Goal: Find specific page/section: Find specific page/section

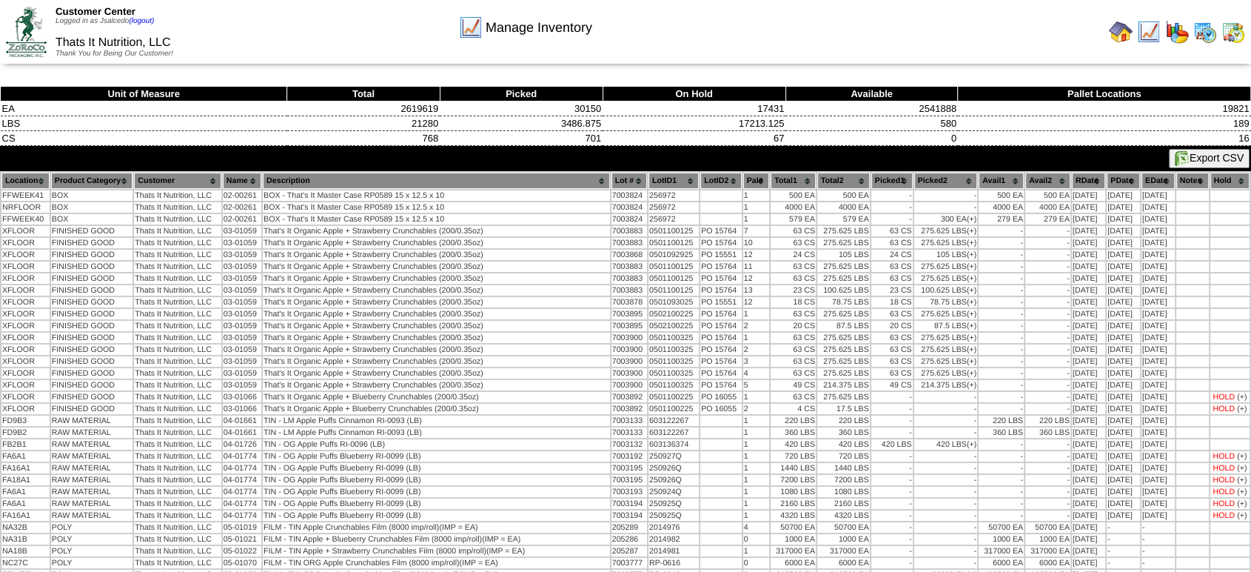
click at [1116, 38] on img at bounding box center [1121, 32] width 24 height 24
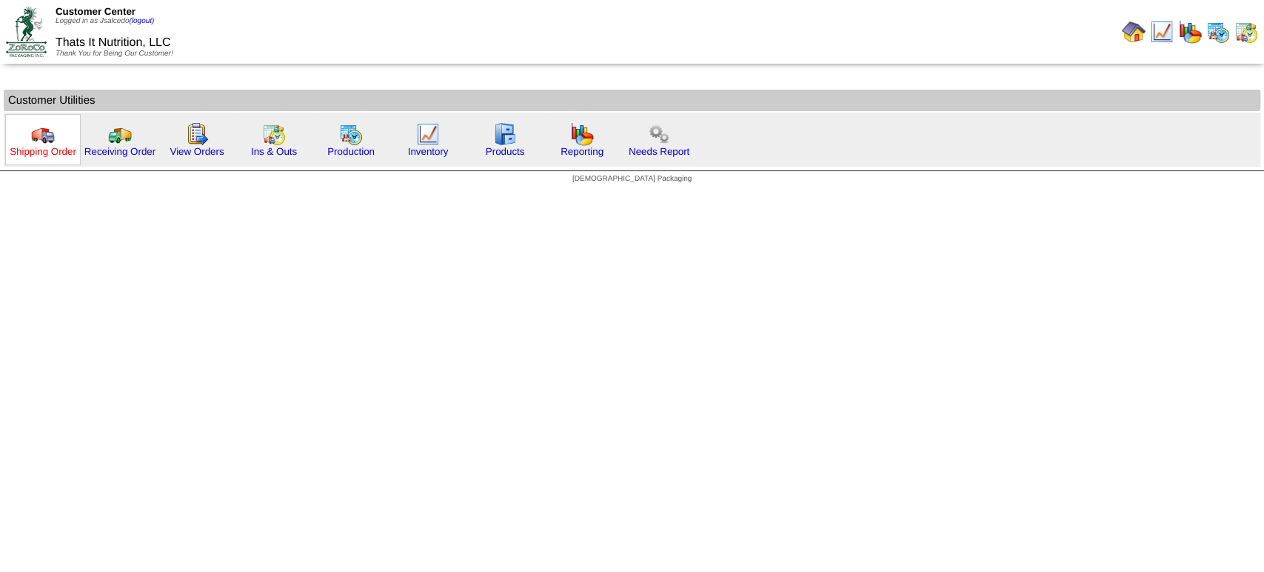
click at [49, 152] on link "Shipping Order" at bounding box center [43, 151] width 67 height 11
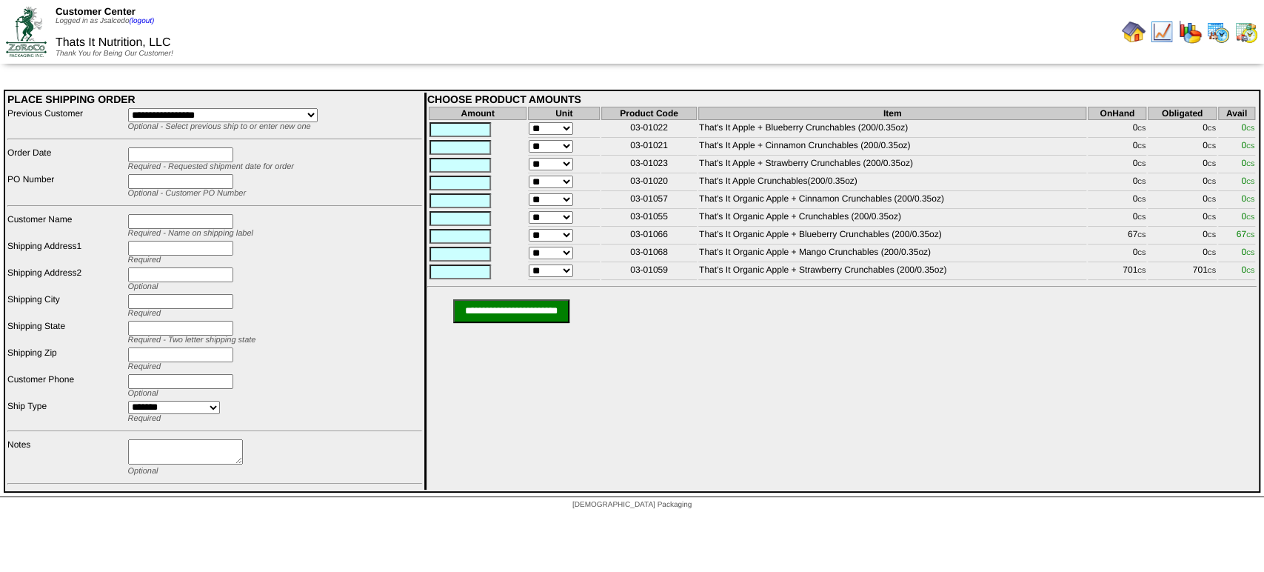
click at [1129, 27] on img at bounding box center [1134, 32] width 24 height 24
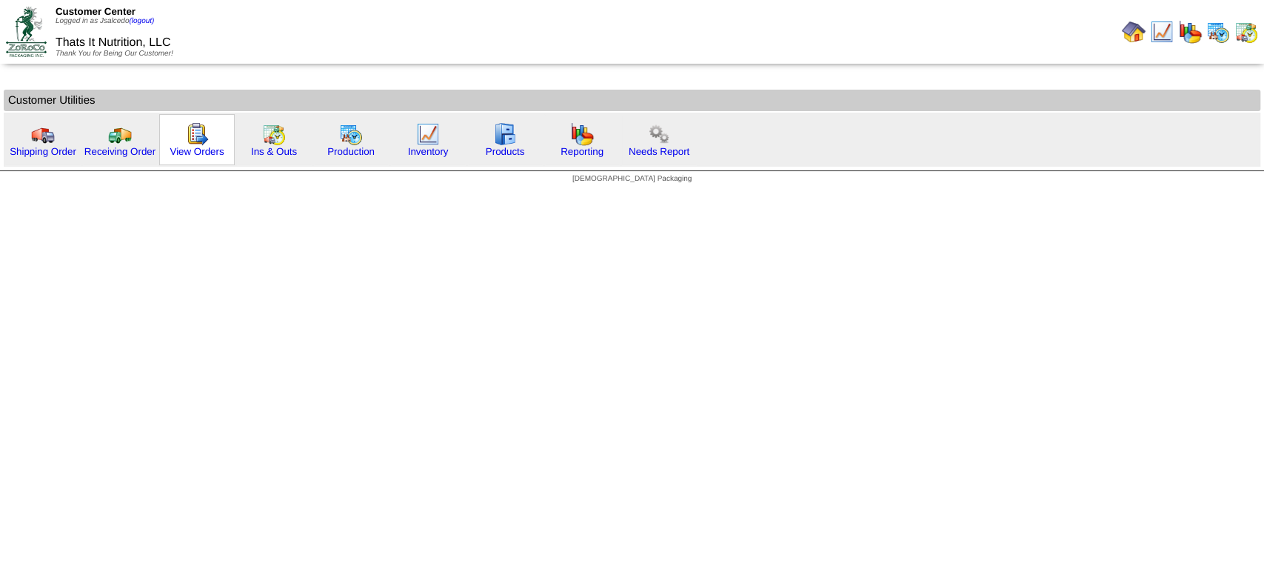
click at [174, 130] on div "View Orders" at bounding box center [197, 139] width 76 height 51
click at [186, 138] on img at bounding box center [197, 134] width 24 height 24
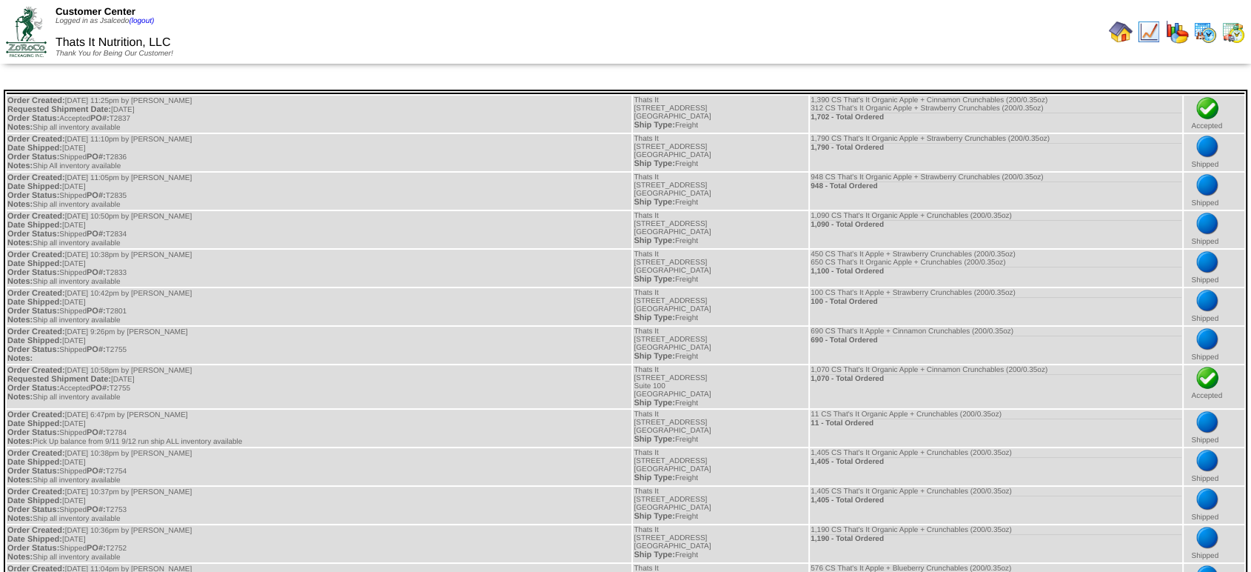
click at [1124, 30] on img at bounding box center [1121, 32] width 24 height 24
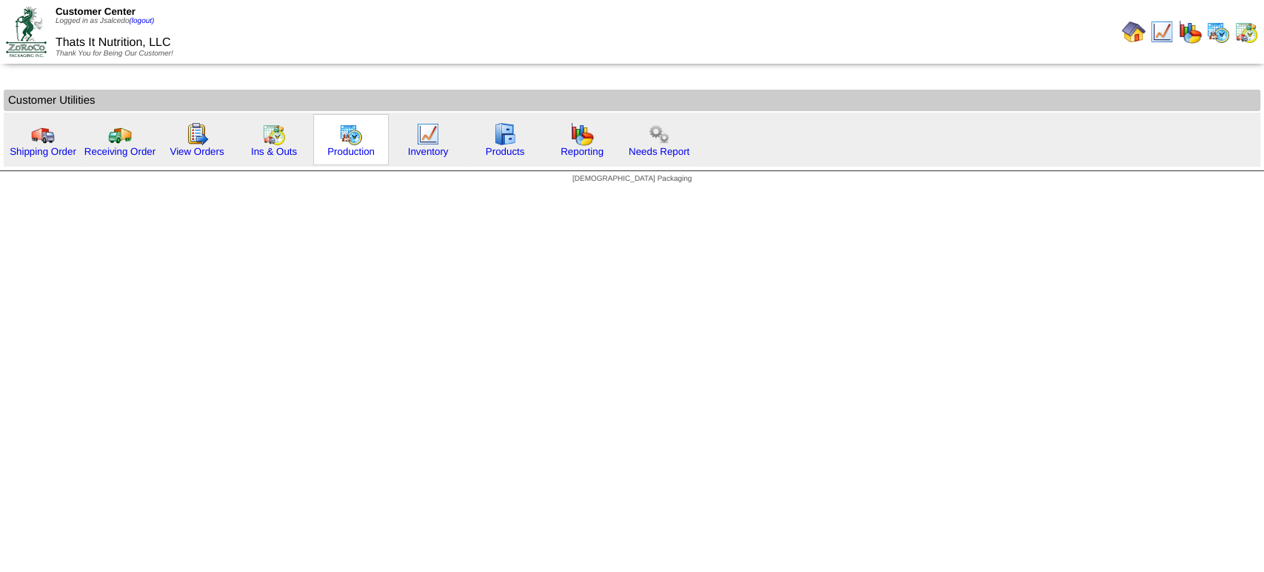
click at [333, 138] on div "Production" at bounding box center [351, 139] width 76 height 51
click at [344, 138] on img at bounding box center [351, 134] width 24 height 24
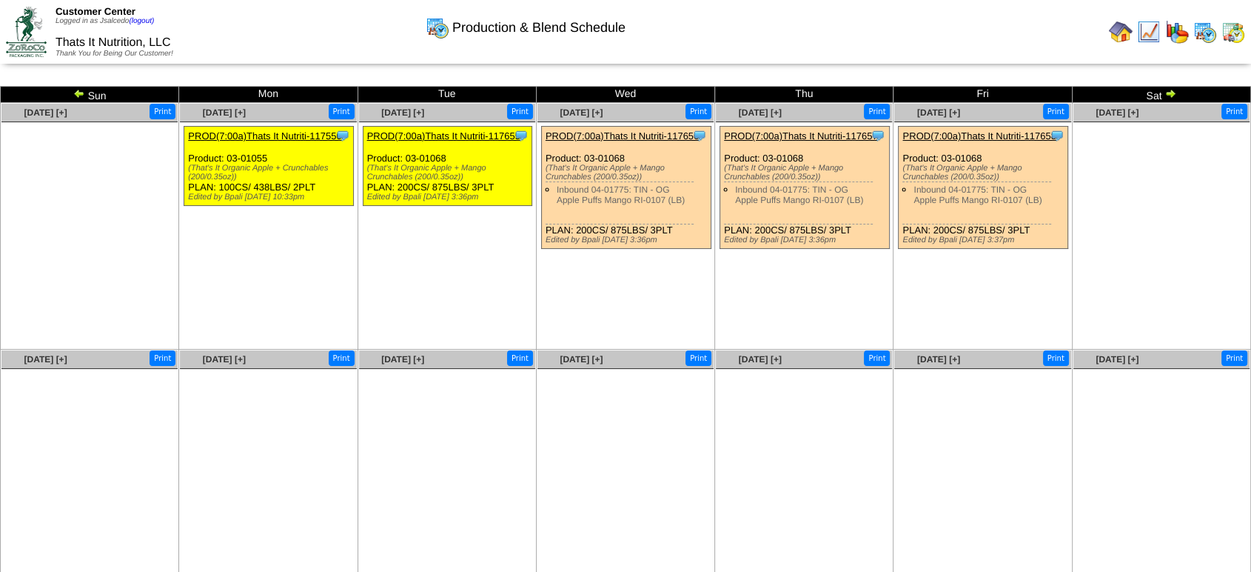
click at [79, 93] on img at bounding box center [79, 93] width 12 height 12
